Goal: Task Accomplishment & Management: Manage account settings

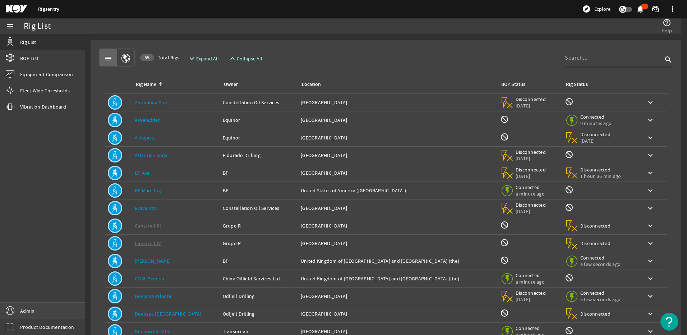
click at [50, 303] on link "Admin" at bounding box center [42, 311] width 85 height 16
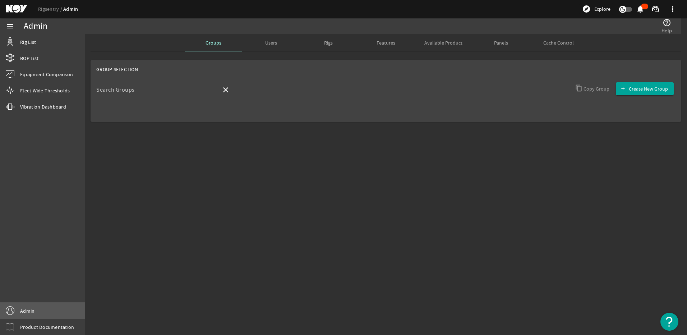
click at [44, 312] on link "Admin" at bounding box center [42, 311] width 85 height 16
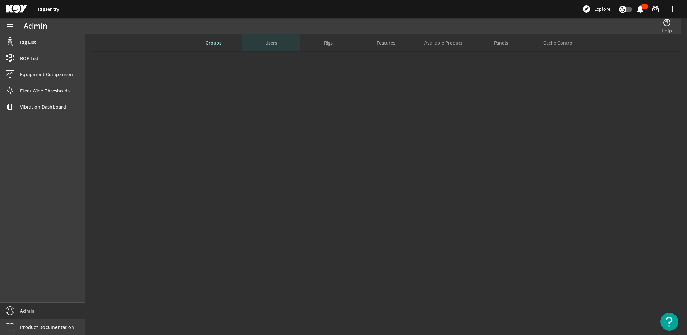
click at [274, 46] on span "Users" at bounding box center [271, 42] width 12 height 17
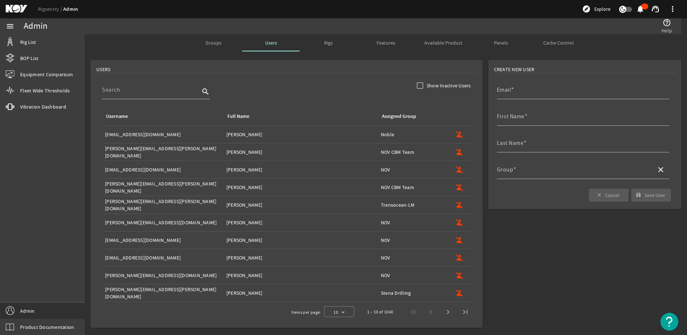
click at [324, 41] on span "Rigs" at bounding box center [328, 42] width 9 height 5
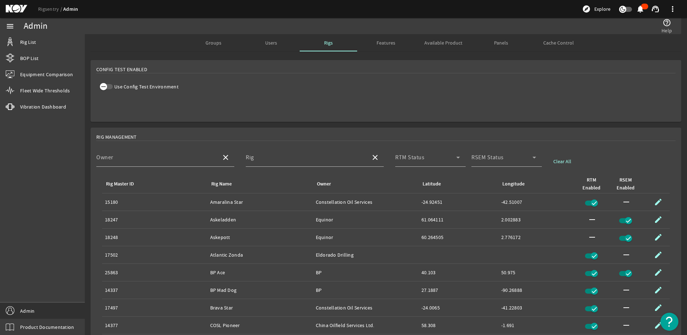
click at [112, 86] on span "button" at bounding box center [106, 86] width 13 height 5
click at [221, 43] on div "Groups" at bounding box center [214, 42] width 58 height 17
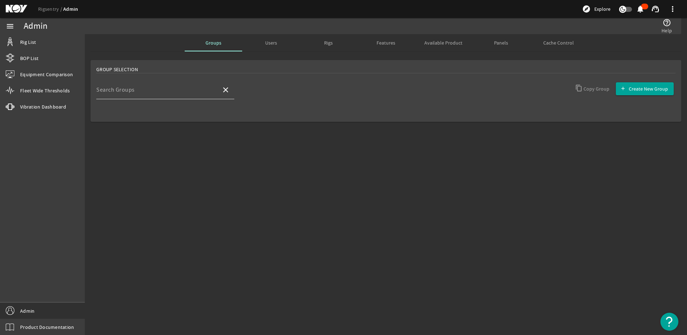
click at [111, 91] on mat-label "Search Groups" at bounding box center [115, 89] width 38 height 7
click at [111, 91] on input "Search Groups" at bounding box center [155, 92] width 119 height 9
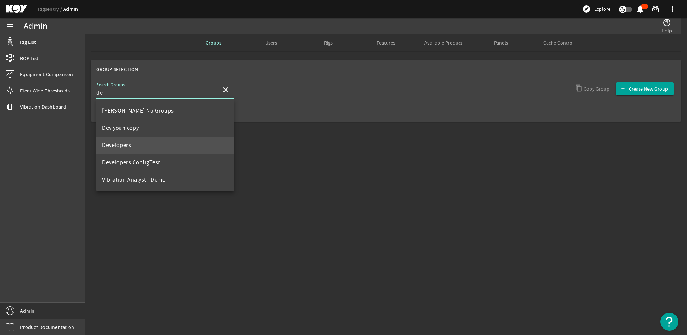
type input "de"
click at [149, 143] on mat-option "Developers" at bounding box center [165, 145] width 138 height 17
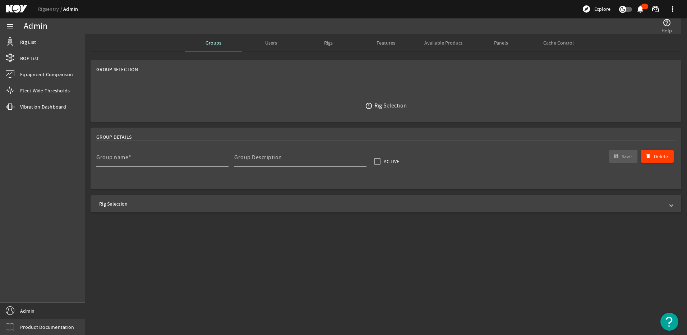
click at [182, 204] on mat-panel-title "Rig Selection" at bounding box center [381, 203] width 565 height 7
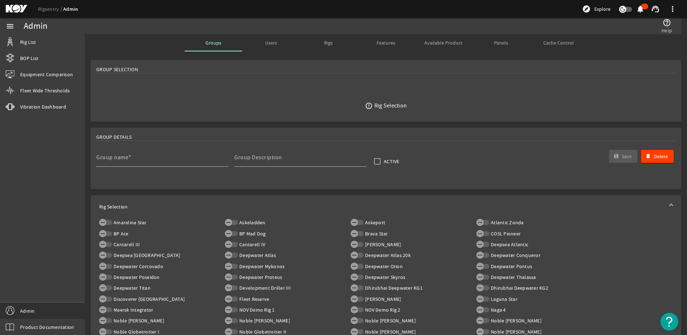
click at [142, 100] on div "error_outline Rig Selection" at bounding box center [386, 106] width 580 height 50
click at [277, 42] on div "Users" at bounding box center [271, 42] width 58 height 17
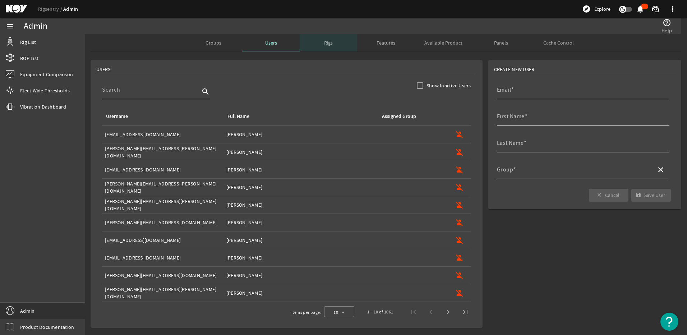
click at [335, 42] on div "Rigs" at bounding box center [329, 42] width 58 height 17
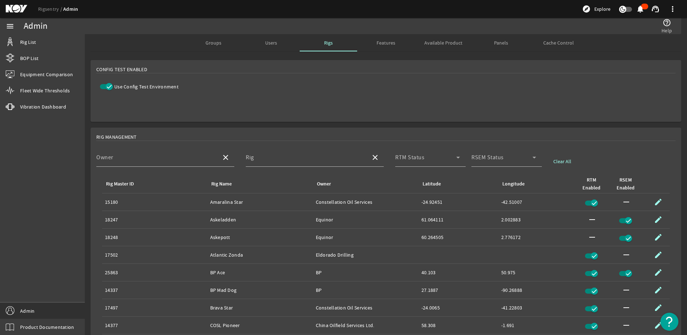
click at [109, 88] on icon "button" at bounding box center [109, 86] width 6 height 6
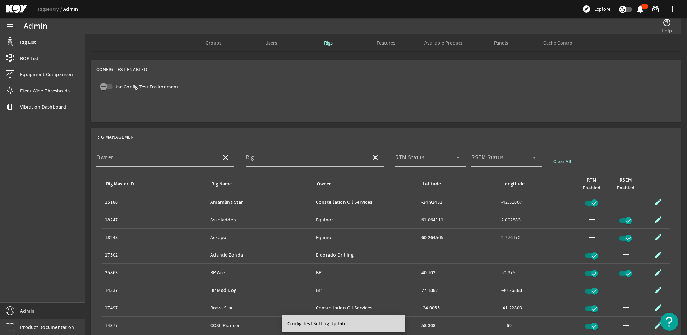
click at [215, 41] on span "Groups" at bounding box center [214, 42] width 16 height 5
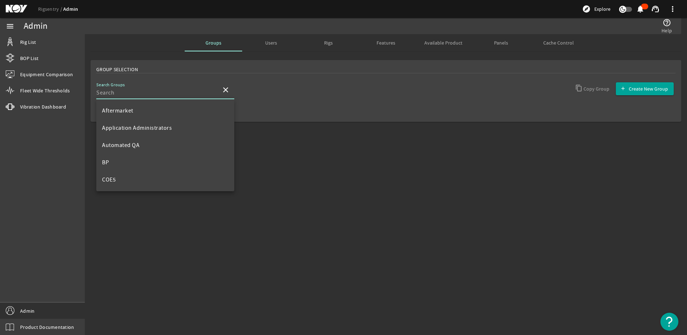
click at [172, 92] on input "Search Groups" at bounding box center [155, 92] width 119 height 9
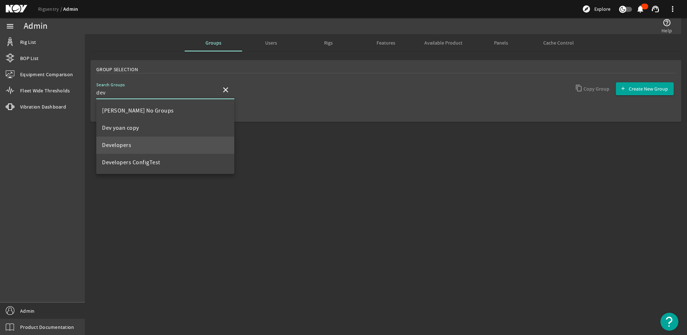
type input "dev"
click at [131, 146] on span "Developers" at bounding box center [116, 145] width 29 height 7
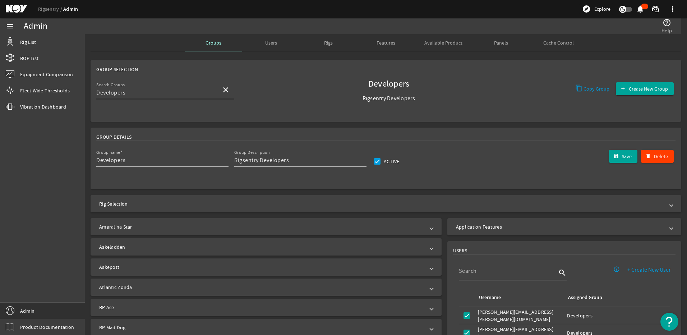
click at [186, 202] on mat-panel-title "Rig Selection" at bounding box center [381, 203] width 565 height 7
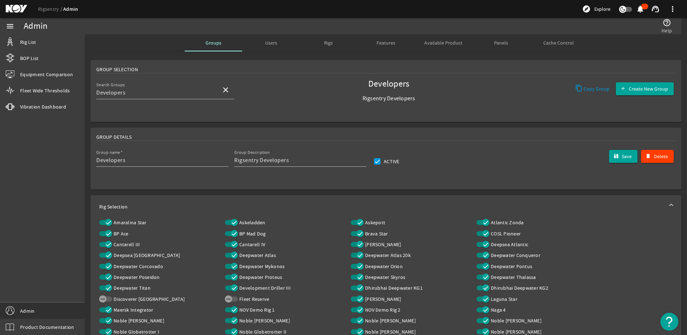
click at [184, 198] on mat-expansion-panel-header "Rig Selection" at bounding box center [386, 206] width 591 height 23
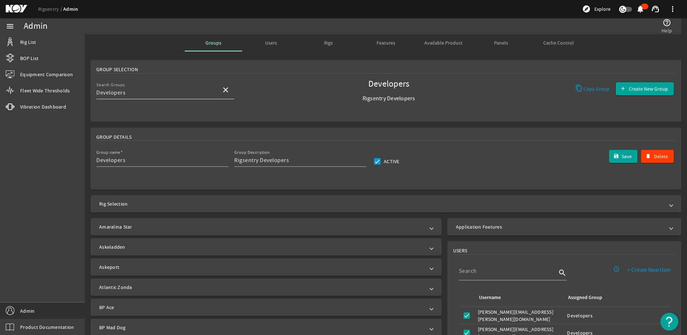
click at [200, 98] on div "Search Groups Developers" at bounding box center [155, 90] width 119 height 19
click at [147, 128] on span "Developers ConfigTest" at bounding box center [131, 127] width 58 height 7
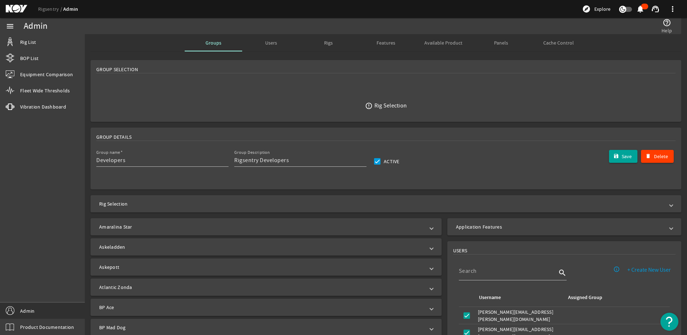
click at [332, 199] on mat-expansion-panel-header "Rig Selection" at bounding box center [386, 203] width 591 height 17
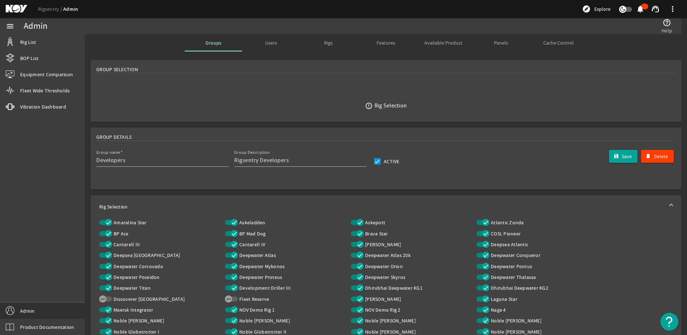
click at [219, 46] on div "Groups" at bounding box center [214, 42] width 58 height 17
click at [268, 40] on span "Users" at bounding box center [271, 42] width 12 height 5
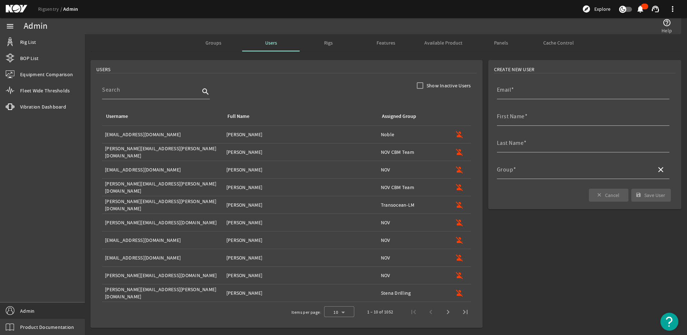
click at [217, 45] on span "Groups" at bounding box center [214, 42] width 16 height 5
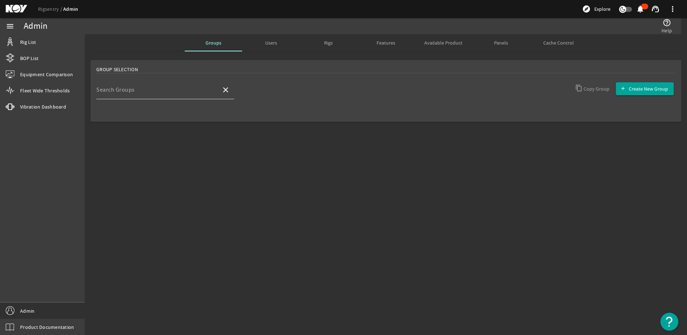
click at [133, 95] on input "Search Groups" at bounding box center [155, 92] width 119 height 9
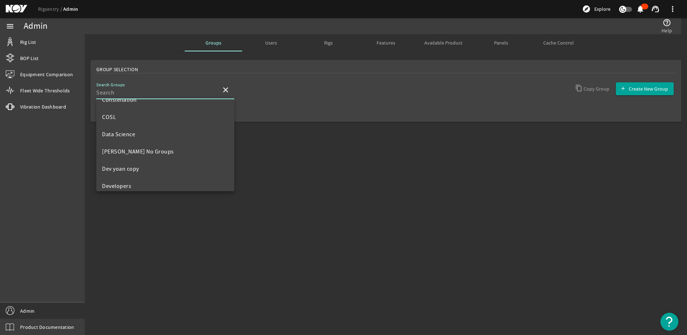
scroll to position [96, 0]
click at [137, 42] on div "Groups Users Rigs Features Available Product Panels Cache Control" at bounding box center [386, 42] width 591 height 17
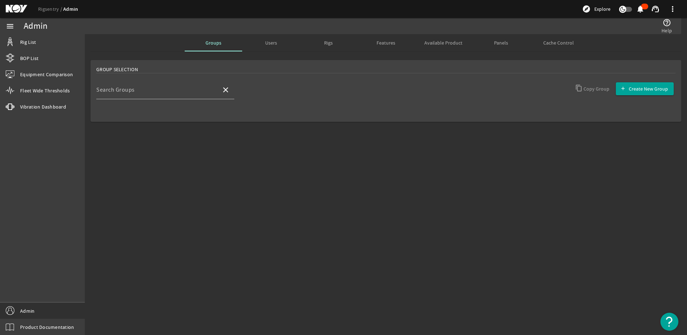
click at [274, 49] on span "Users" at bounding box center [271, 42] width 12 height 17
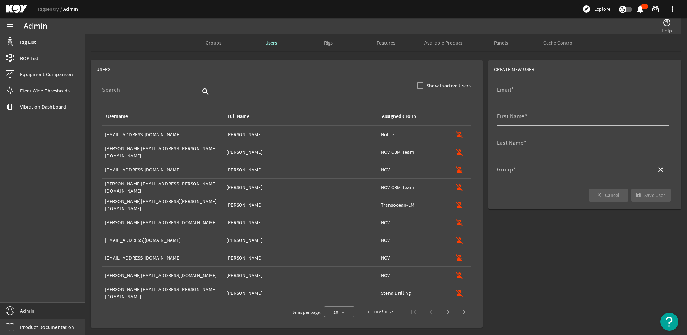
click at [328, 48] on span "Rigs" at bounding box center [328, 42] width 9 height 17
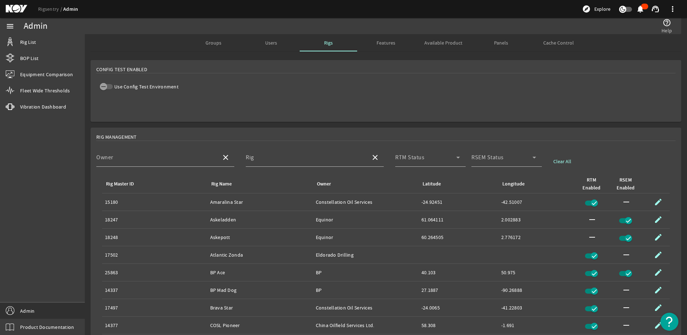
click at [115, 89] on label "Use Config Test Environment" at bounding box center [146, 86] width 66 height 7
click at [113, 89] on button "Use Config Test Environment" at bounding box center [106, 86] width 13 height 5
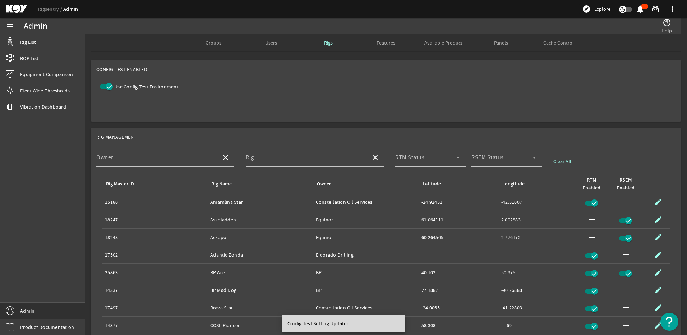
click at [111, 87] on icon "button" at bounding box center [109, 87] width 4 height 1
click at [210, 42] on span "Groups" at bounding box center [214, 42] width 16 height 5
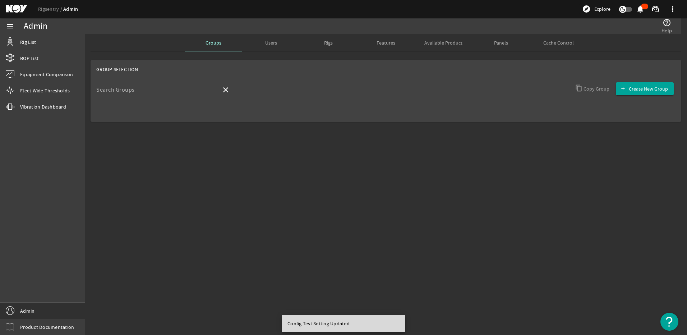
click at [131, 91] on mat-label "Search Groups" at bounding box center [115, 89] width 38 height 7
click at [131, 91] on input "Search Groups" at bounding box center [155, 92] width 119 height 9
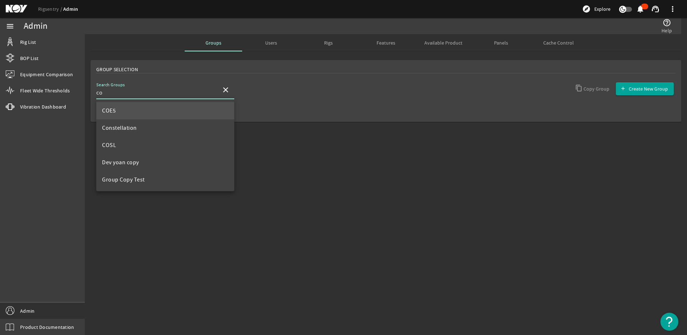
type input "c"
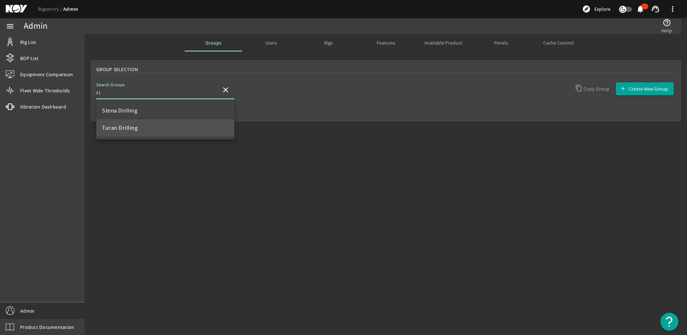
type input "r"
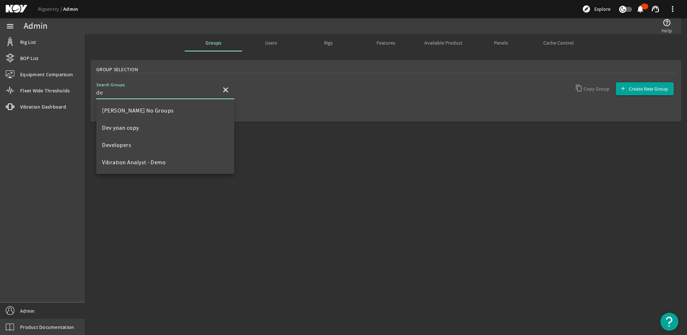
type input "de"
click at [327, 44] on span "Rigs" at bounding box center [328, 42] width 9 height 5
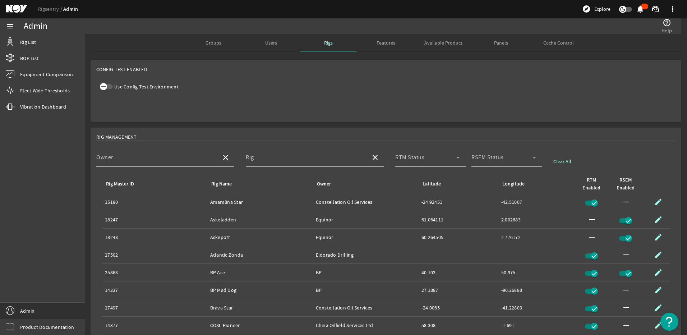
click at [104, 90] on icon "button" at bounding box center [103, 86] width 6 height 6
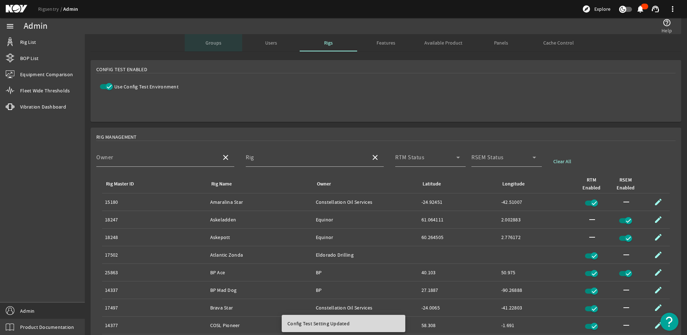
click at [213, 44] on span "Groups" at bounding box center [214, 42] width 16 height 5
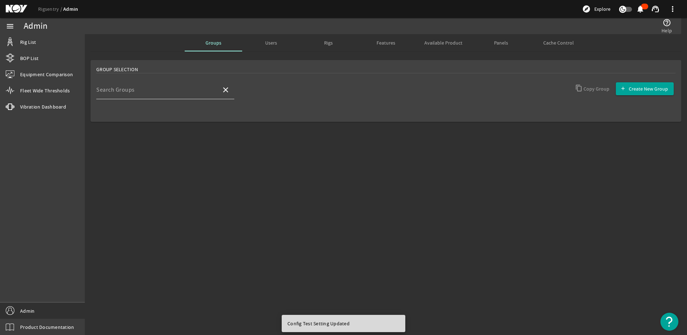
click at [182, 86] on div "Search Groups" at bounding box center [155, 90] width 119 height 19
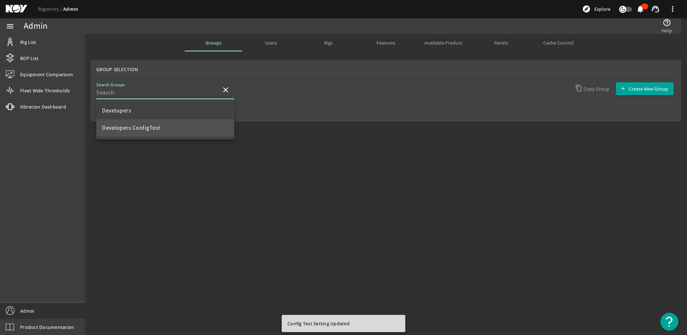
click at [165, 123] on mat-option "Developers ConfigTest" at bounding box center [165, 127] width 138 height 17
type input "Developers ConfigTest"
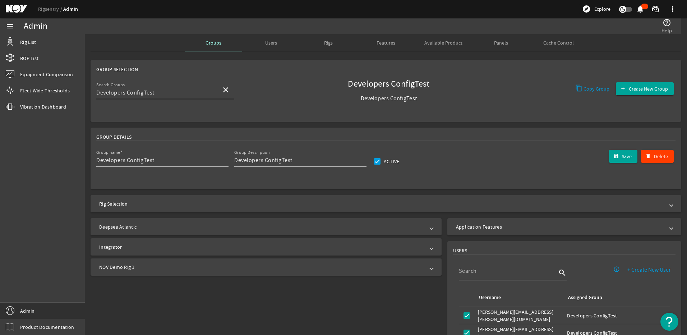
click at [209, 198] on mat-expansion-panel-header "Rig Selection" at bounding box center [386, 203] width 591 height 17
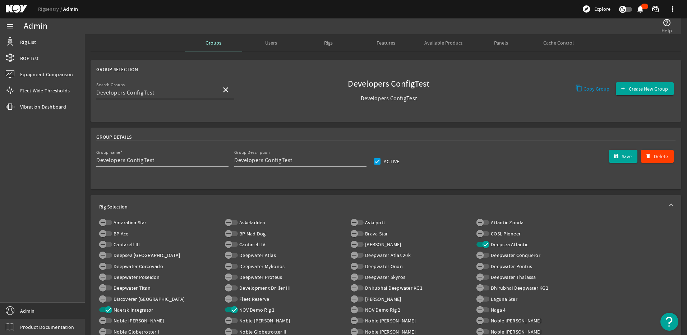
scroll to position [96, 0]
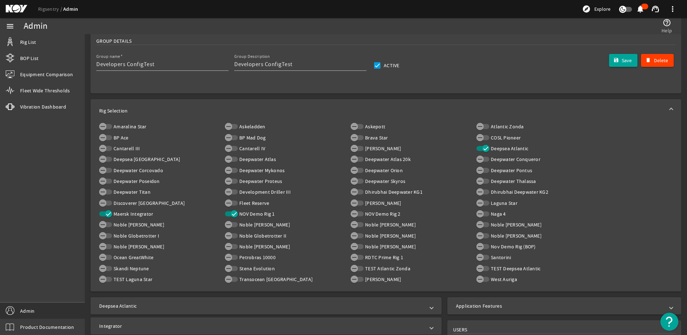
click at [233, 212] on icon "button" at bounding box center [234, 214] width 6 height 6
click at [622, 63] on span "Save" at bounding box center [627, 60] width 10 height 7
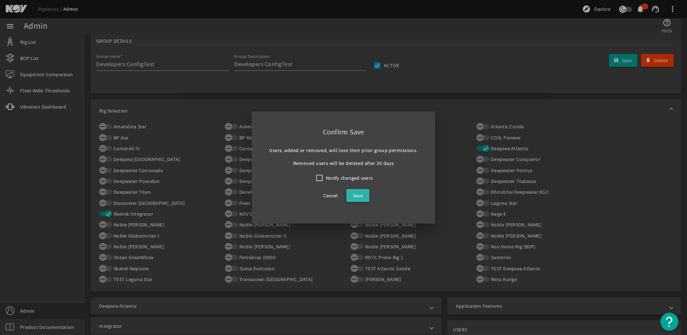
click at [360, 198] on span "Save" at bounding box center [358, 195] width 10 height 9
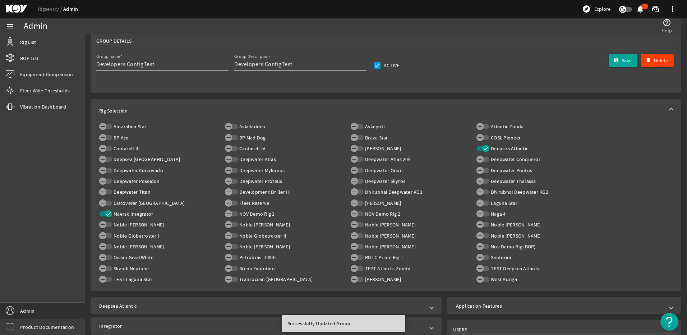
scroll to position [0, 0]
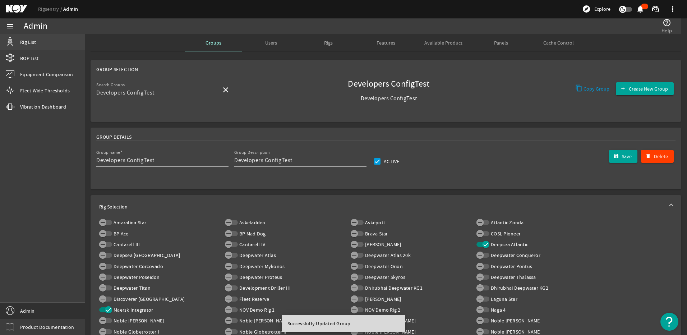
click at [30, 39] on span "Rig List" at bounding box center [28, 41] width 16 height 7
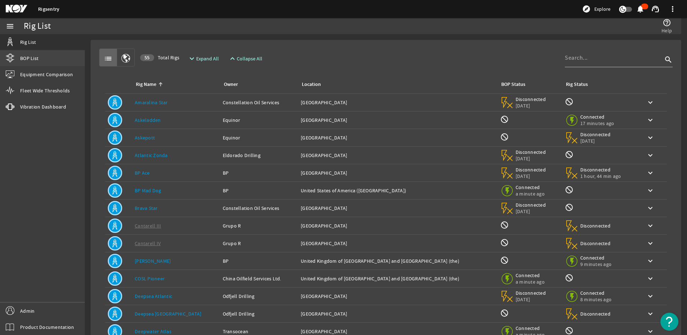
click at [31, 55] on span "BOP List" at bounding box center [29, 58] width 18 height 7
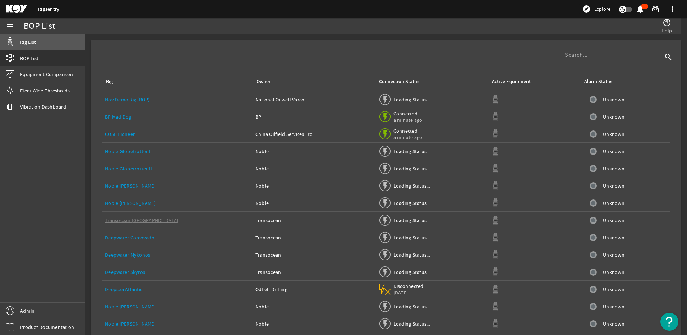
click at [32, 38] on link "Rig List" at bounding box center [42, 42] width 85 height 16
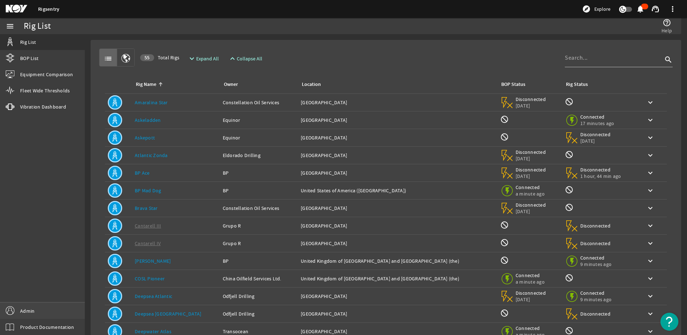
click at [19, 311] on link "Admin" at bounding box center [42, 311] width 85 height 16
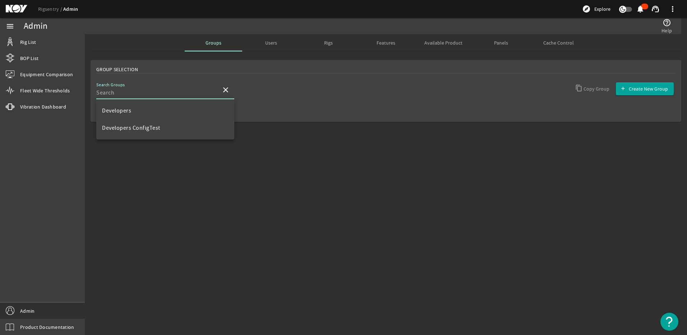
click at [189, 95] on input "Search Groups" at bounding box center [155, 92] width 119 height 9
click at [136, 125] on span "Developers ConfigTest" at bounding box center [131, 127] width 58 height 7
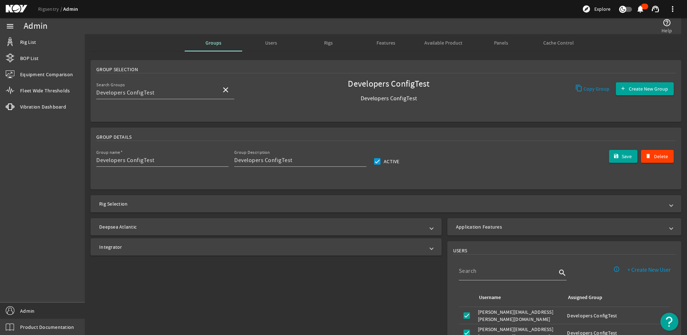
click at [206, 206] on mat-panel-title "Rig Selection" at bounding box center [381, 203] width 565 height 7
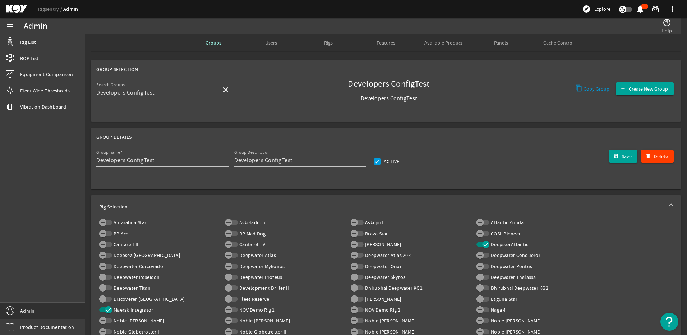
click at [330, 38] on span "Rigs" at bounding box center [328, 42] width 9 height 17
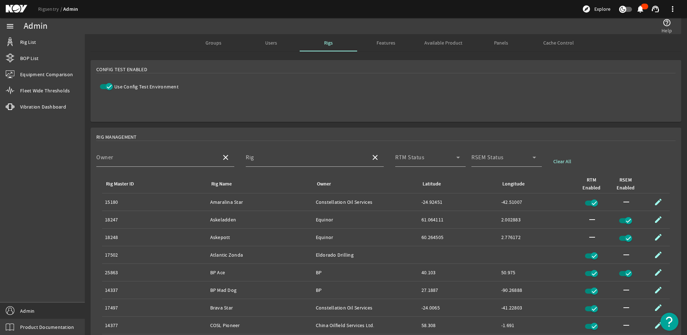
click at [207, 49] on span "Groups" at bounding box center [214, 42] width 16 height 17
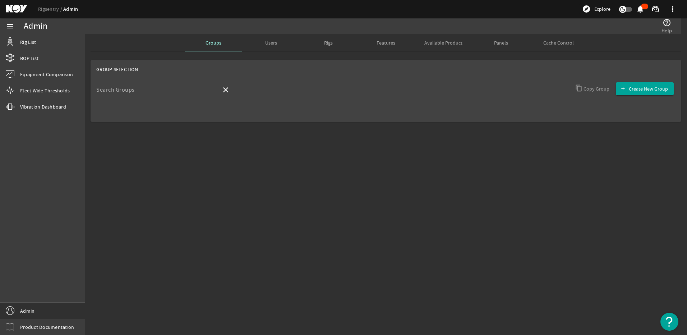
click at [173, 87] on div "Search Groups" at bounding box center [155, 90] width 119 height 19
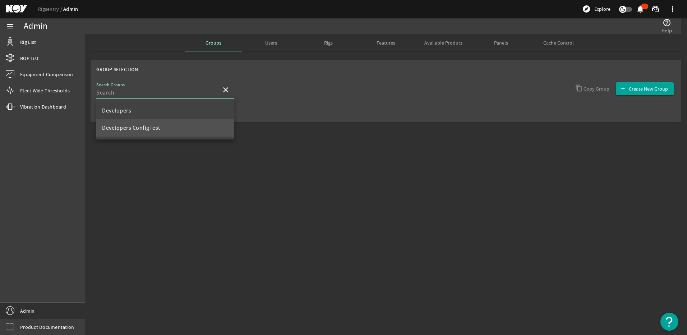
click at [142, 127] on span "Developers ConfigTest" at bounding box center [131, 127] width 58 height 7
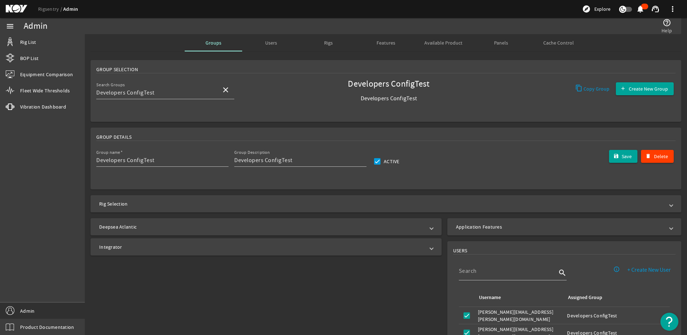
click at [179, 209] on mat-expansion-panel-header "Rig Selection" at bounding box center [386, 203] width 591 height 17
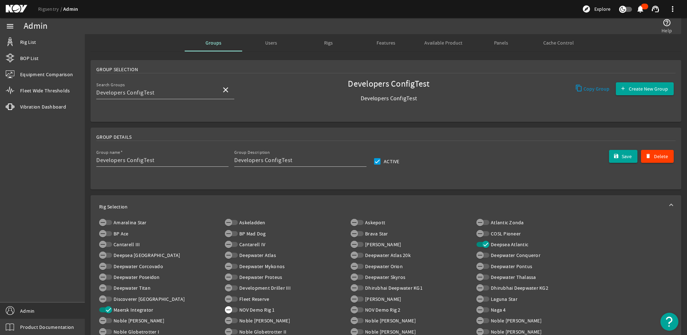
click at [232, 308] on span "button" at bounding box center [231, 309] width 13 height 5
click at [616, 156] on div "Save" at bounding box center [624, 156] width 32 height 17
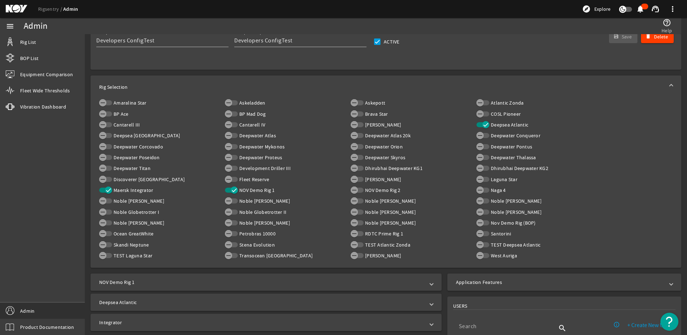
scroll to position [192, 0]
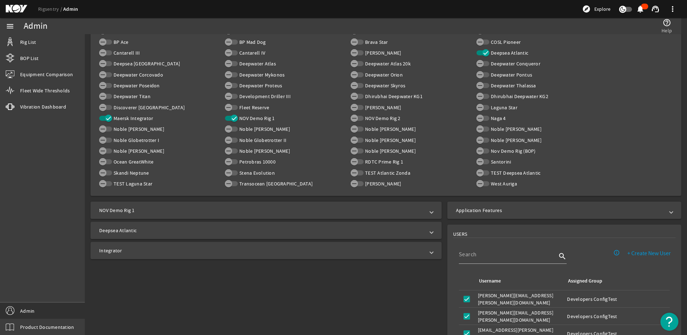
click at [150, 211] on mat-panel-title "NOV Demo Rig 1" at bounding box center [261, 210] width 325 height 7
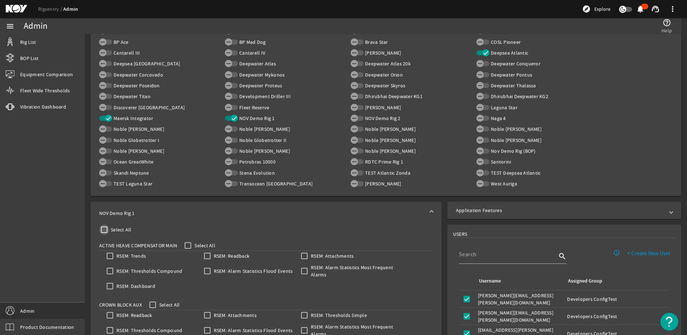
click at [106, 233] on input "Select All" at bounding box center [104, 230] width 10 height 10
checkbox input "true"
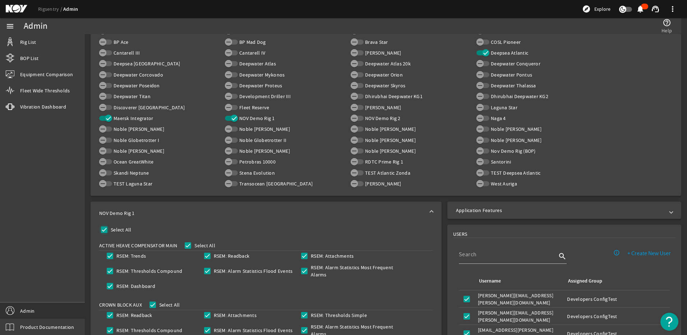
checkbox input "true"
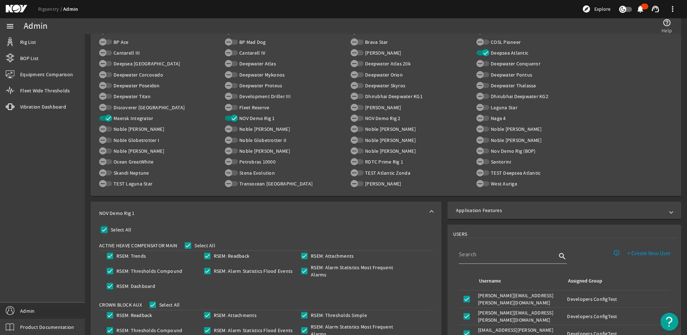
checkbox input "true"
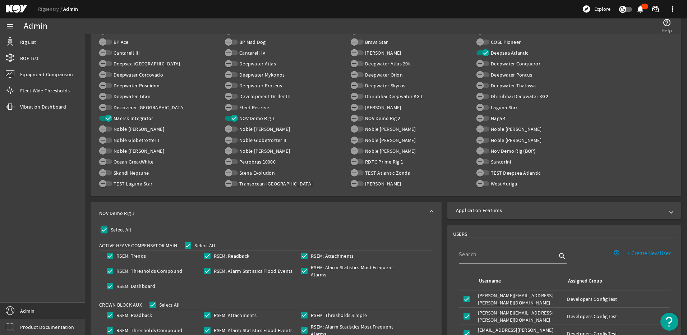
checkbox input "true"
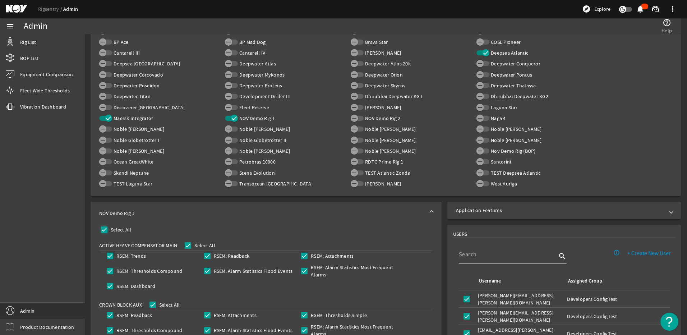
checkbox input "true"
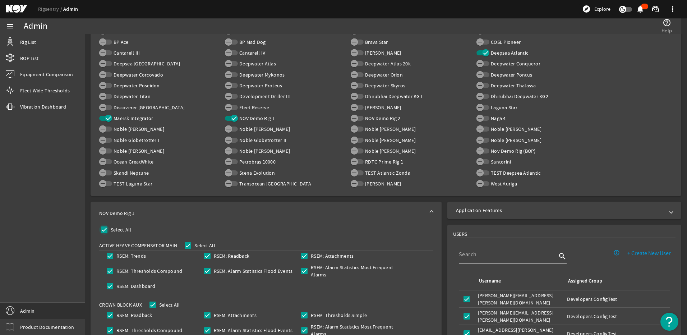
checkbox input "true"
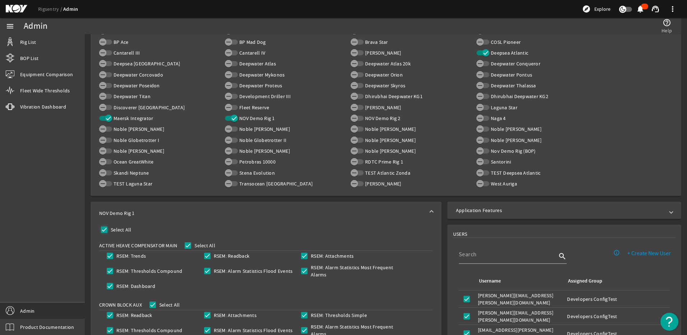
checkbox input "true"
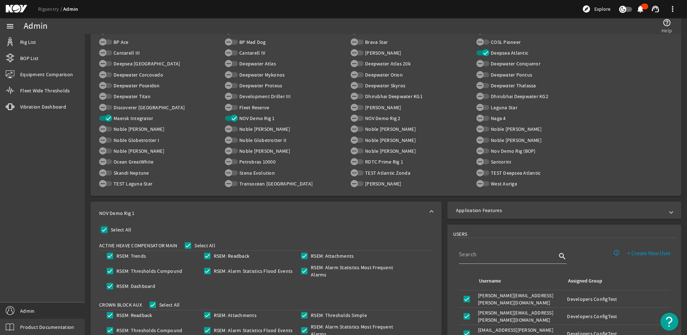
checkbox input "true"
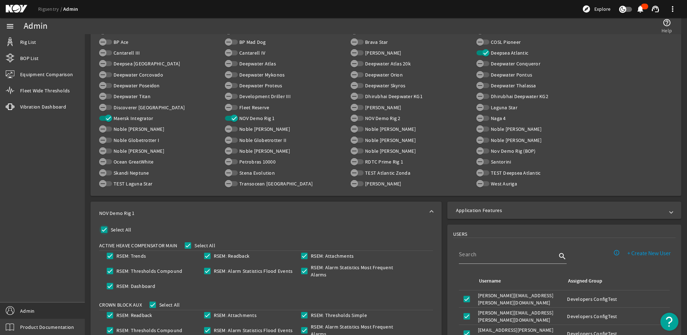
checkbox input "true"
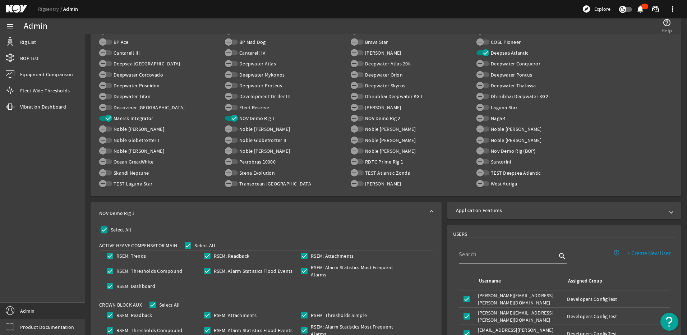
checkbox input "true"
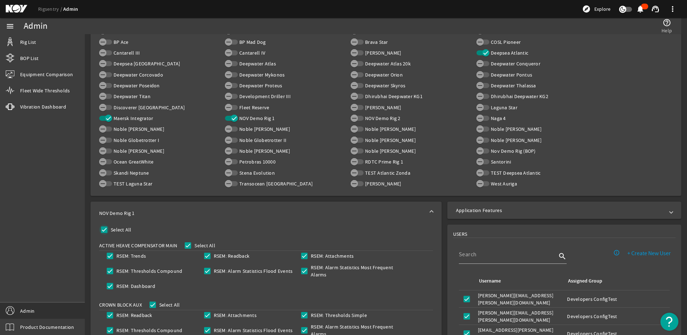
checkbox input "true"
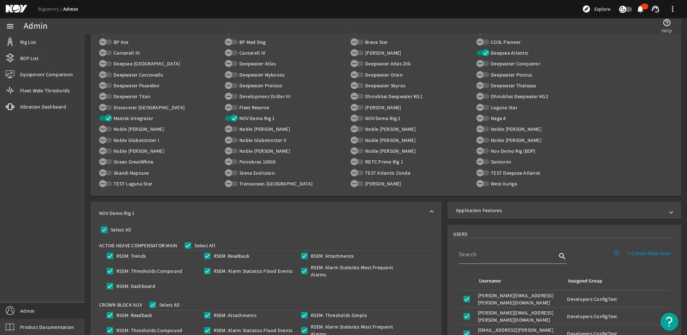
checkbox input "true"
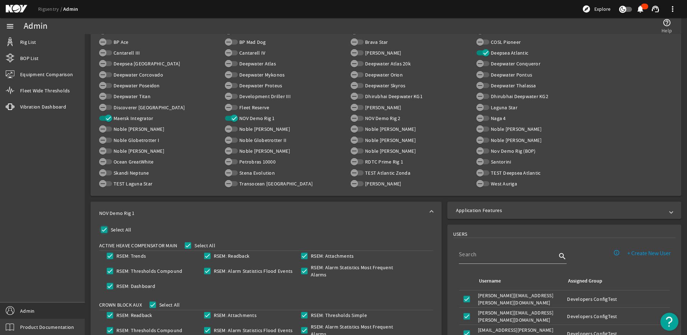
checkbox input "true"
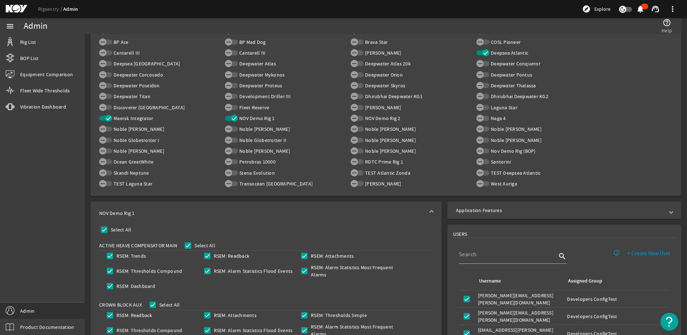
checkbox input "true"
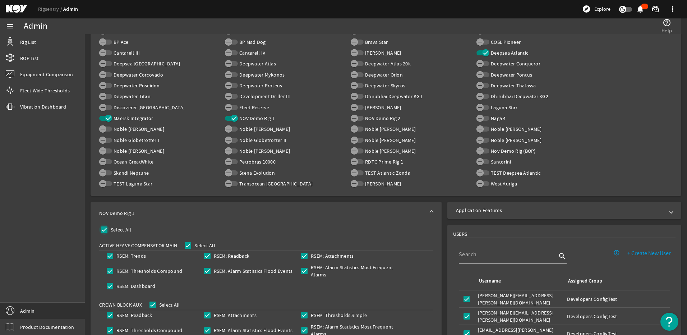
checkbox input "true"
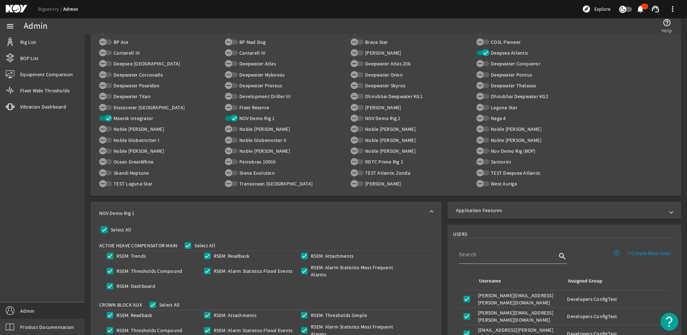
checkbox input "true"
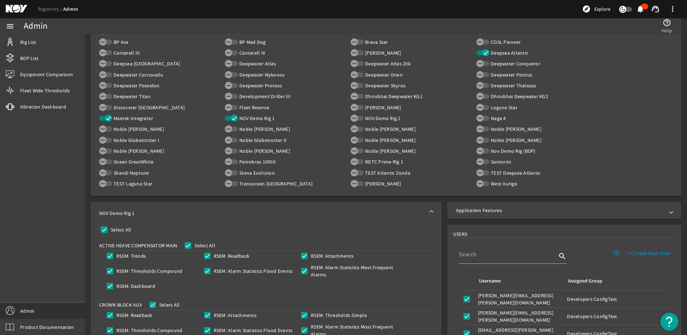
checkbox input "true"
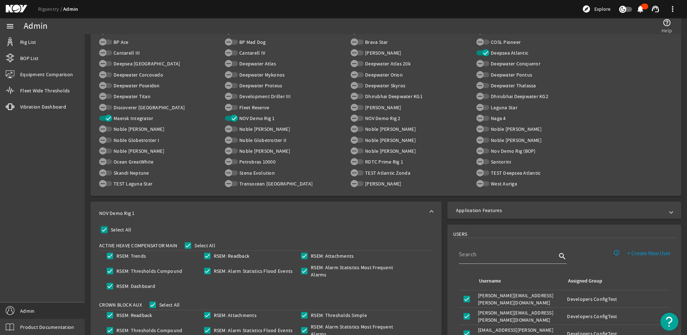
checkbox input "true"
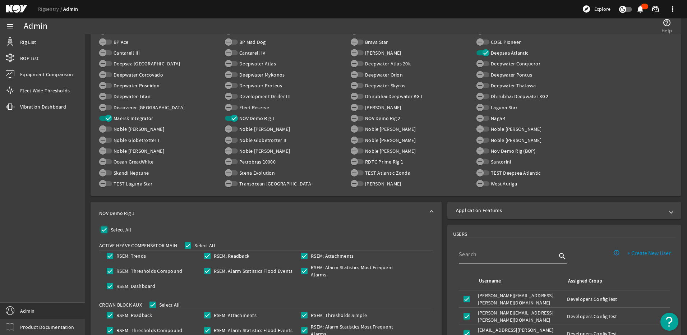
checkbox input "true"
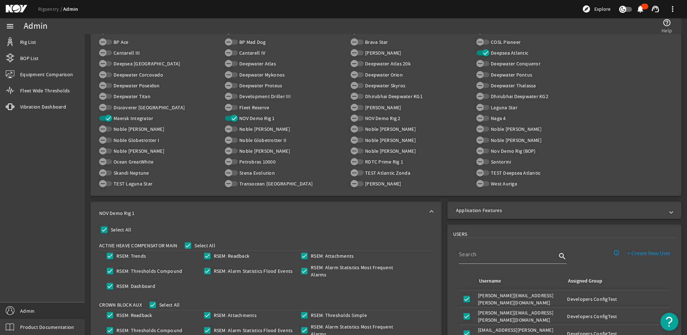
checkbox input "true"
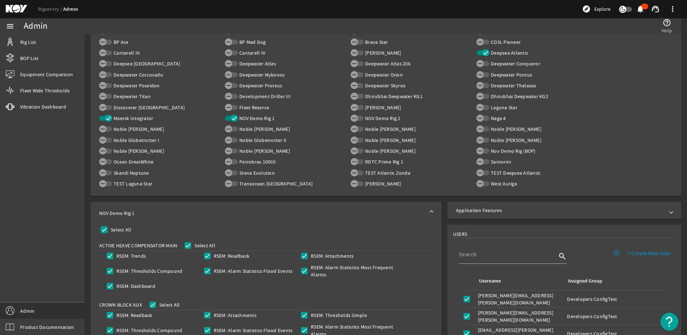
checkbox input "true"
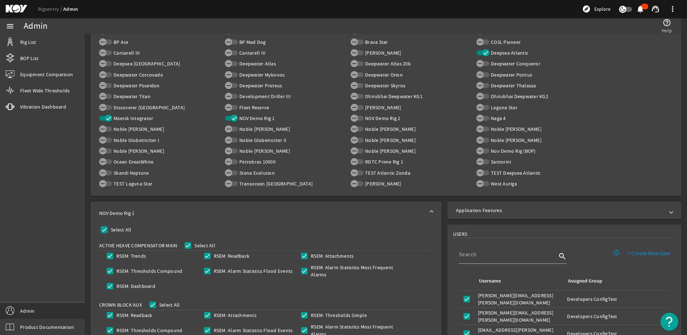
checkbox input "true"
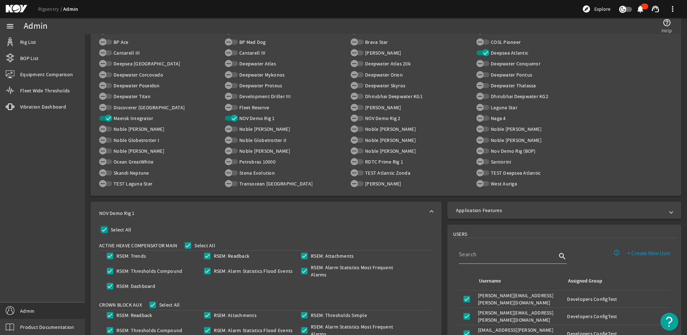
checkbox input "true"
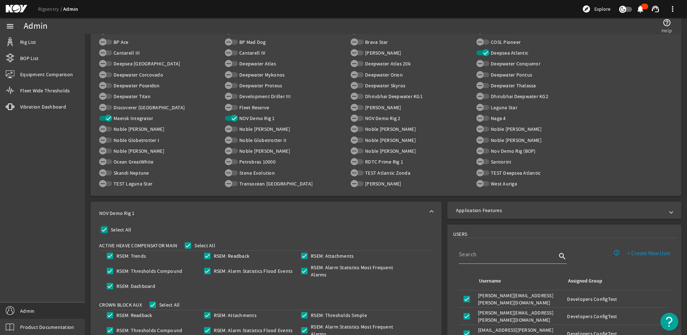
checkbox input "true"
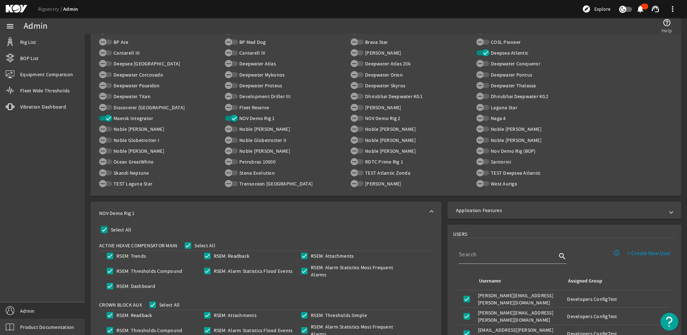
checkbox input "true"
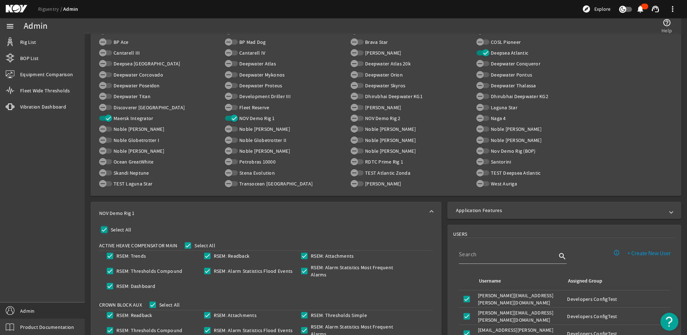
checkbox input "true"
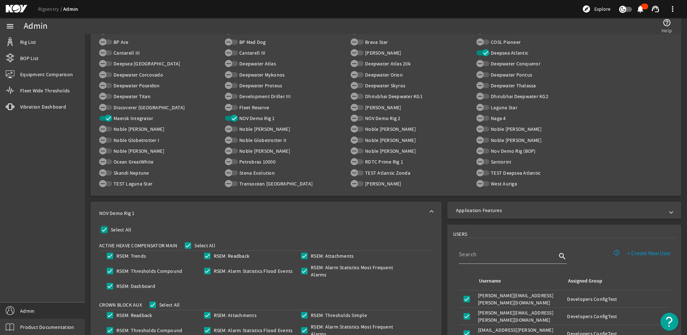
checkbox input "true"
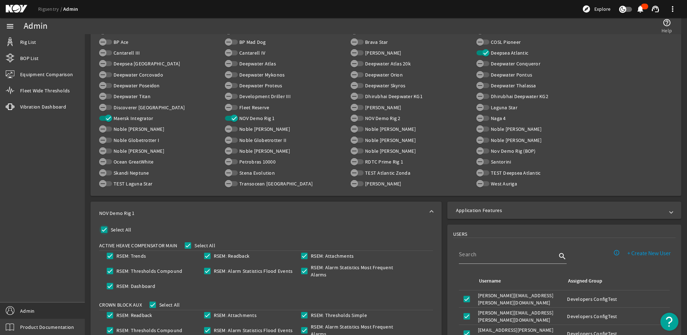
checkbox input "true"
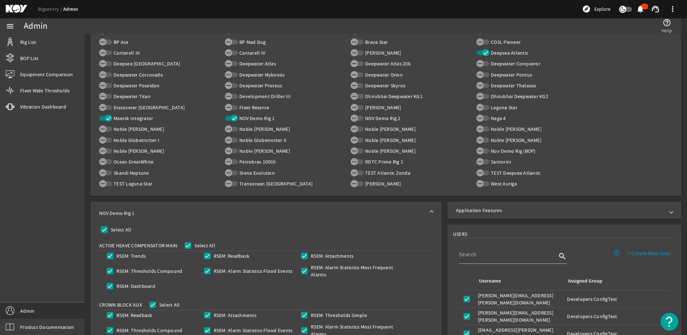
checkbox input "true"
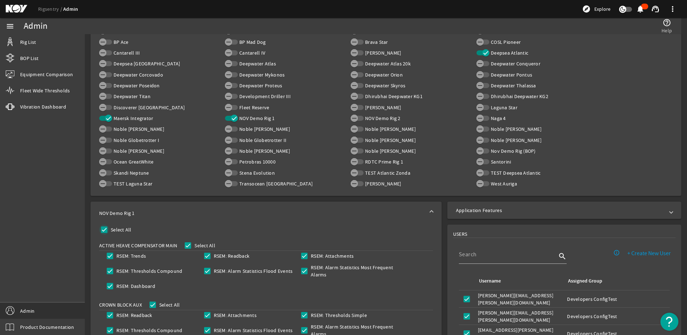
checkbox input "true"
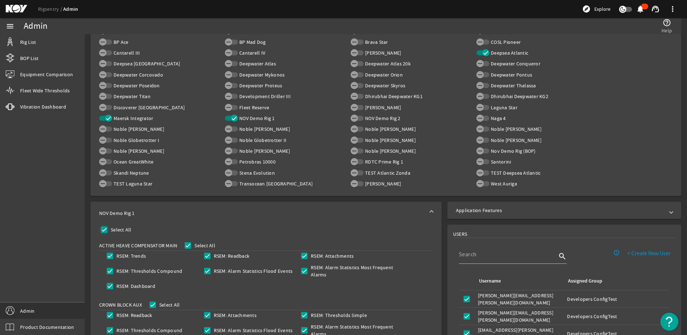
checkbox input "true"
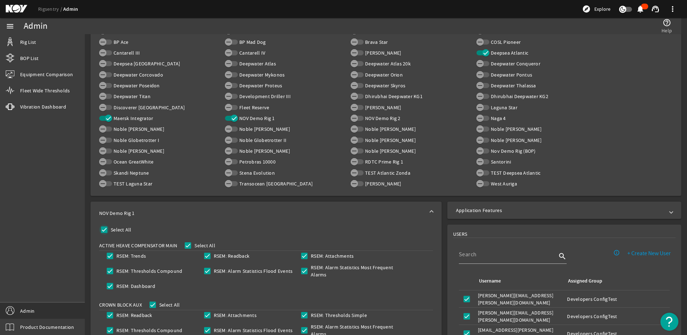
checkbox input "true"
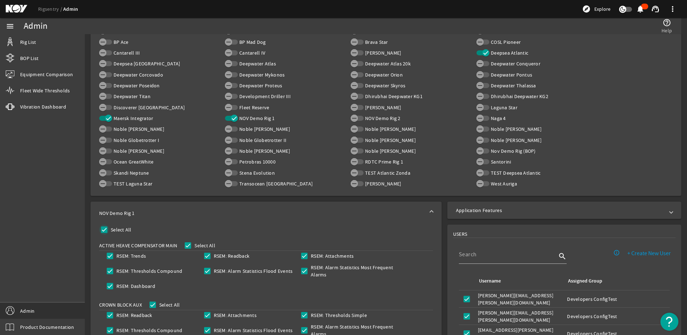
checkbox input "true"
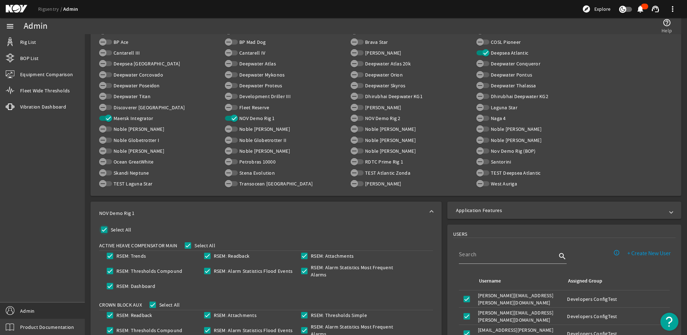
checkbox input "true"
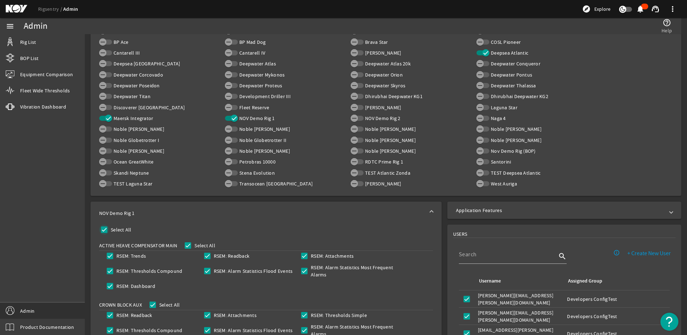
checkbox input "true"
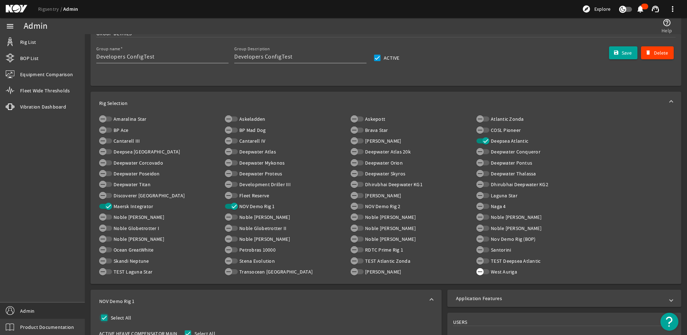
scroll to position [96, 0]
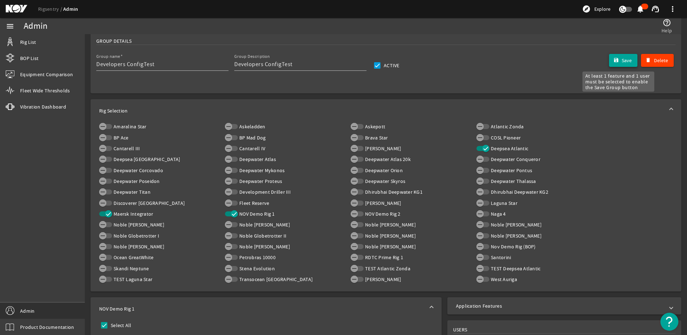
click at [622, 57] on span "Save" at bounding box center [627, 60] width 10 height 7
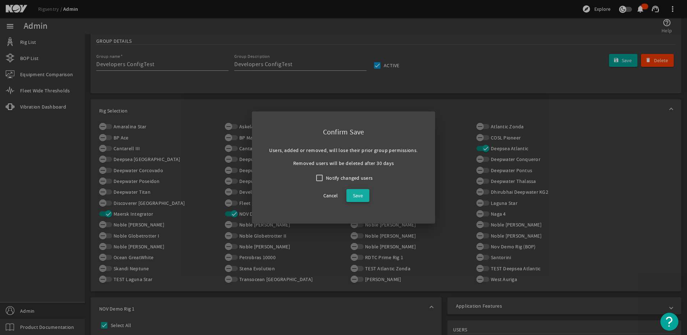
click at [361, 197] on span "Save" at bounding box center [358, 195] width 10 height 9
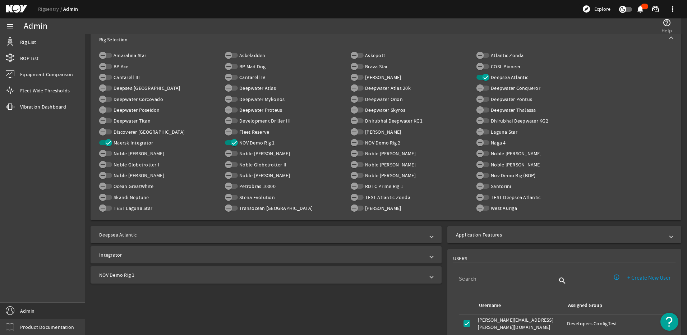
scroll to position [192, 0]
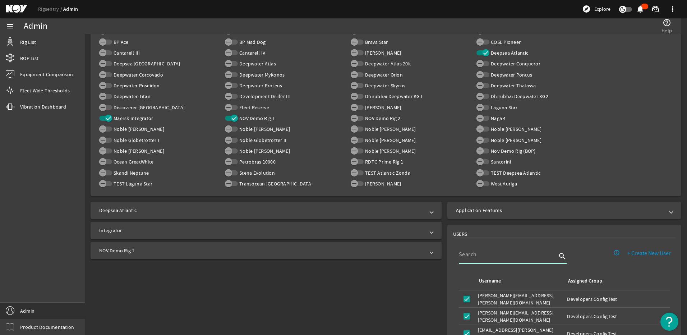
click at [495, 255] on input at bounding box center [508, 254] width 98 height 9
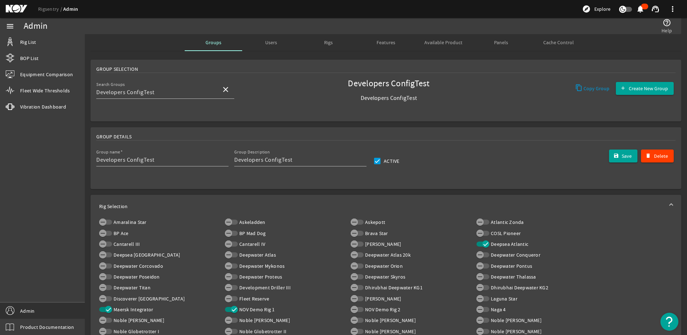
scroll to position [0, 0]
type input "[PERSON_NAME]"
click at [166, 92] on input "Developers ConfigTest" at bounding box center [155, 92] width 119 height 9
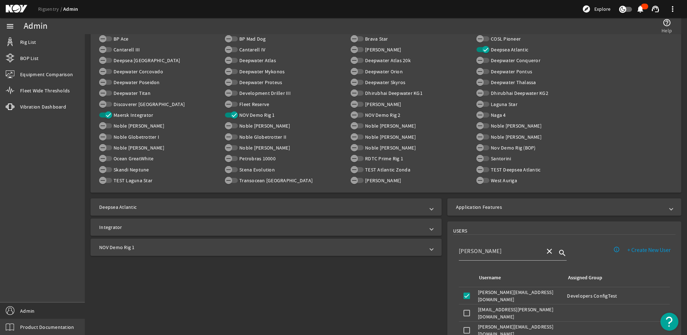
scroll to position [288, 0]
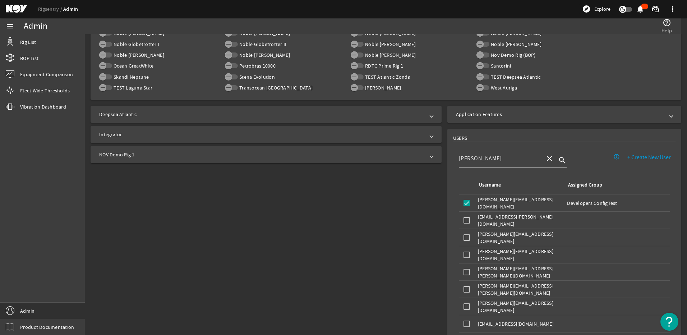
click at [552, 114] on mat-panel-title "Application Features" at bounding box center [560, 114] width 208 height 7
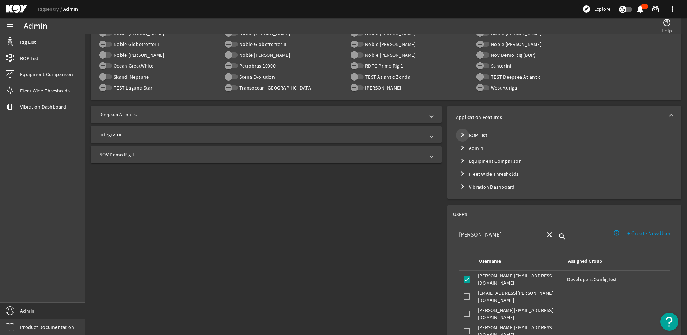
click at [458, 135] on mat-icon "chevron_right" at bounding box center [462, 135] width 9 height 9
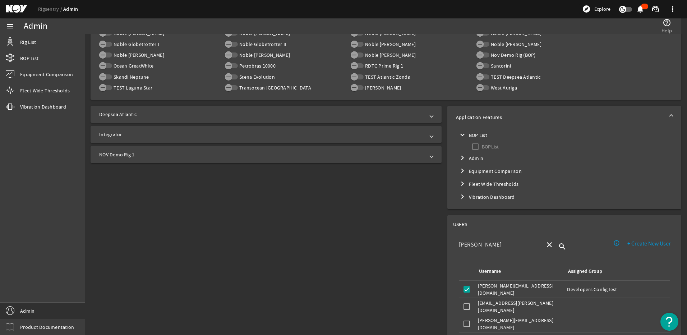
click at [458, 135] on mat-icon "expand_more" at bounding box center [462, 135] width 9 height 9
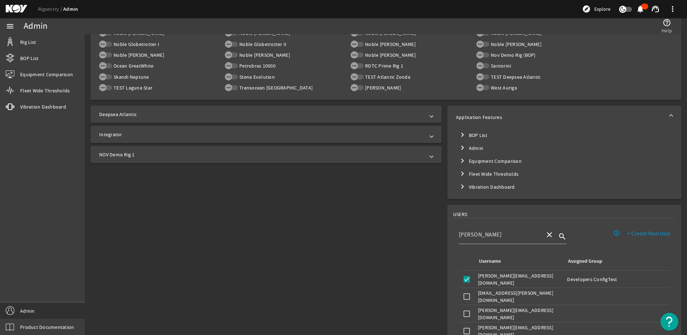
click at [463, 145] on mat-icon "chevron_right" at bounding box center [462, 147] width 9 height 9
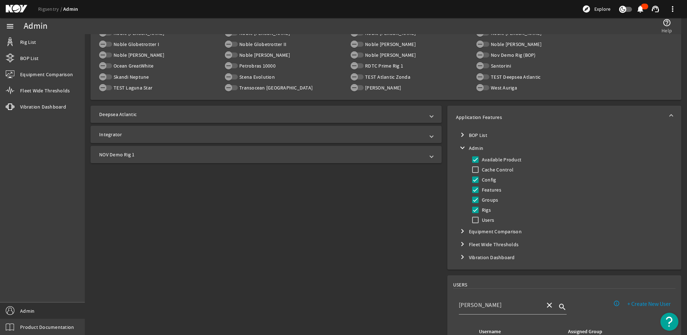
click at [463, 145] on mat-icon "expand_more" at bounding box center [462, 147] width 9 height 9
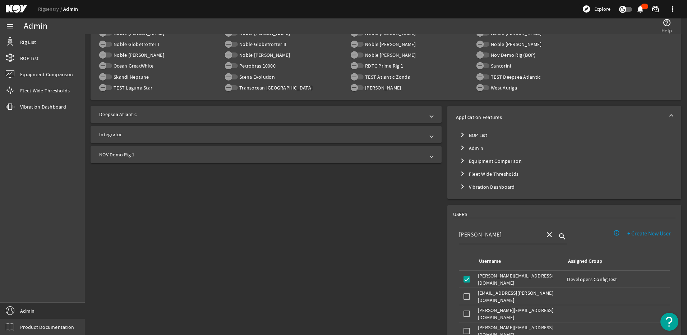
click at [461, 171] on mat-icon "chevron_right" at bounding box center [462, 173] width 9 height 9
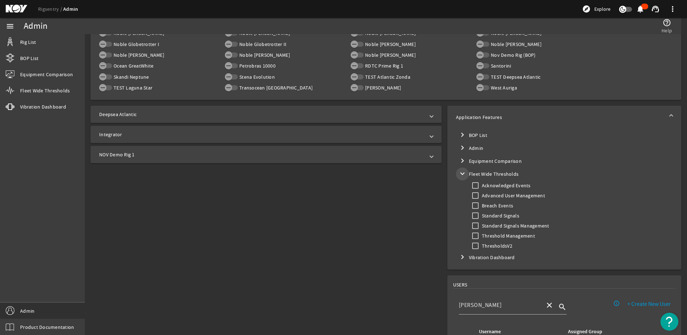
click at [461, 171] on mat-icon "expand_more" at bounding box center [462, 173] width 9 height 9
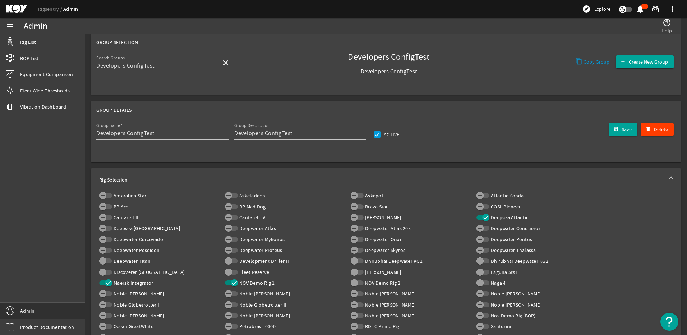
scroll to position [0, 0]
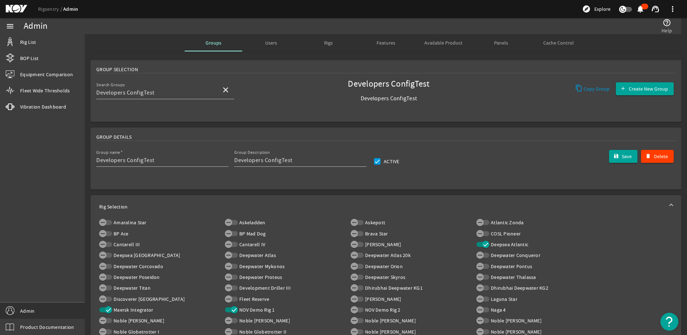
click at [494, 41] on span "Panels" at bounding box center [501, 42] width 14 height 5
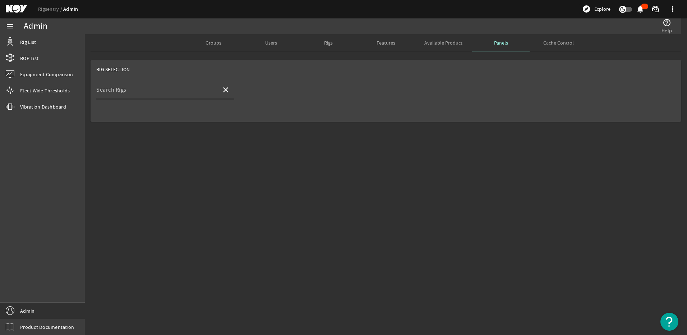
click at [439, 42] on span "Available Product" at bounding box center [444, 42] width 38 height 5
click at [381, 39] on span "Features" at bounding box center [386, 42] width 19 height 17
click at [327, 45] on span "Rigs" at bounding box center [328, 42] width 9 height 5
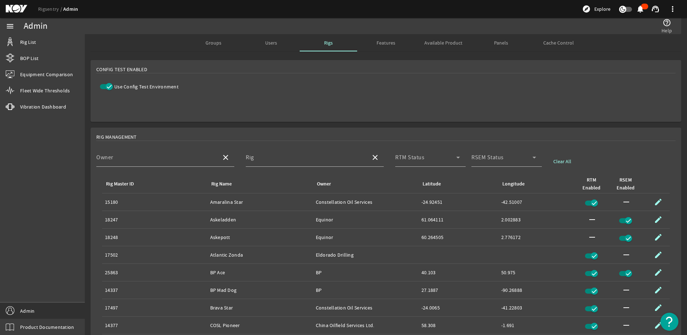
click at [110, 88] on icon "button" at bounding box center [109, 86] width 6 height 6
